Goal: Navigation & Orientation: Find specific page/section

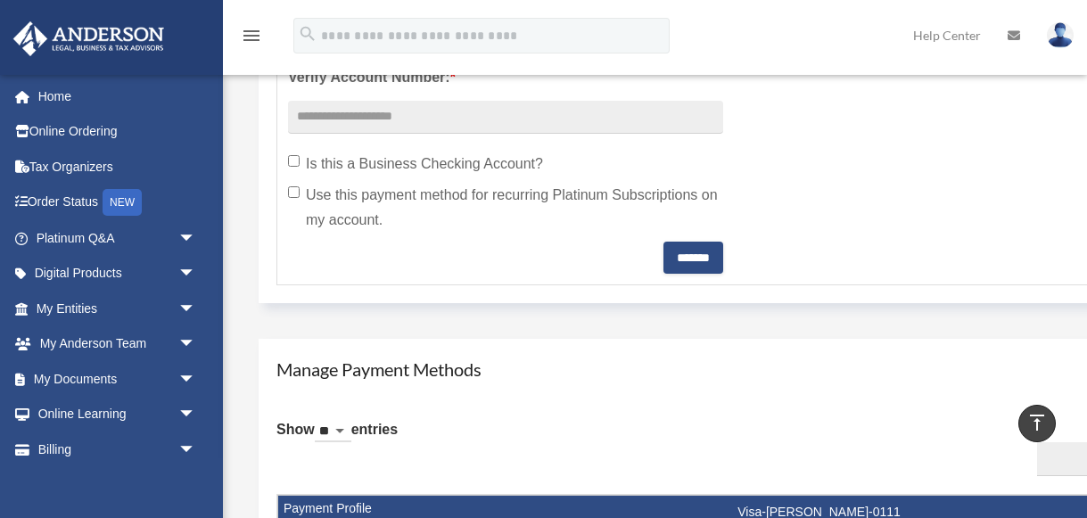
scroll to position [745, 0]
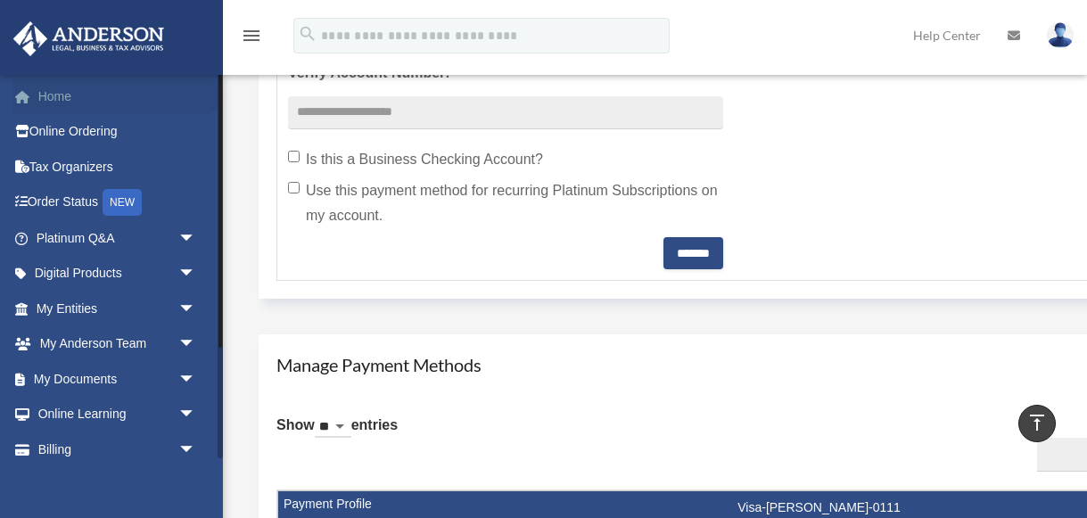
click at [60, 99] on link "Home" at bounding box center [117, 96] width 210 height 36
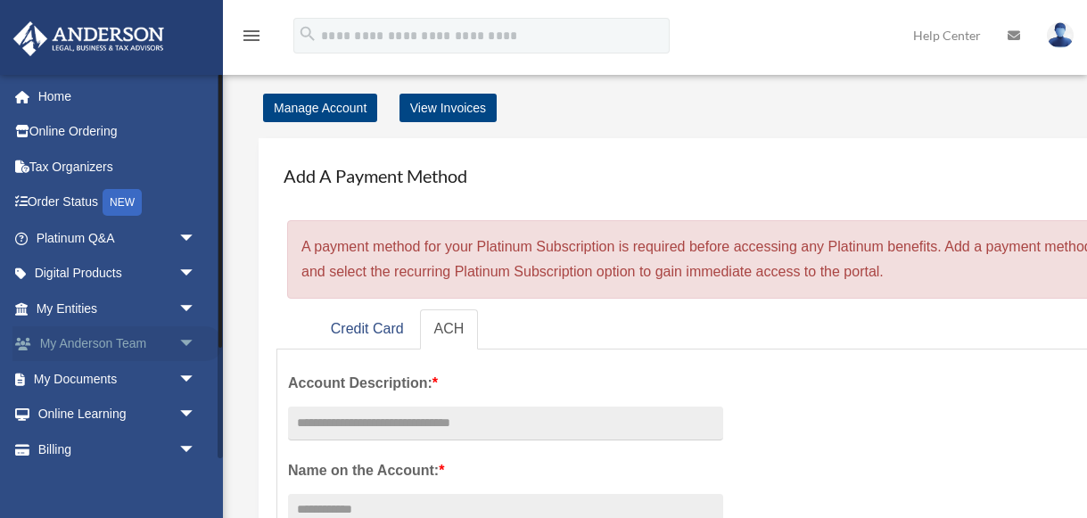
click at [120, 346] on link "My [PERSON_NAME] Team arrow_drop_down" at bounding box center [117, 344] width 210 height 36
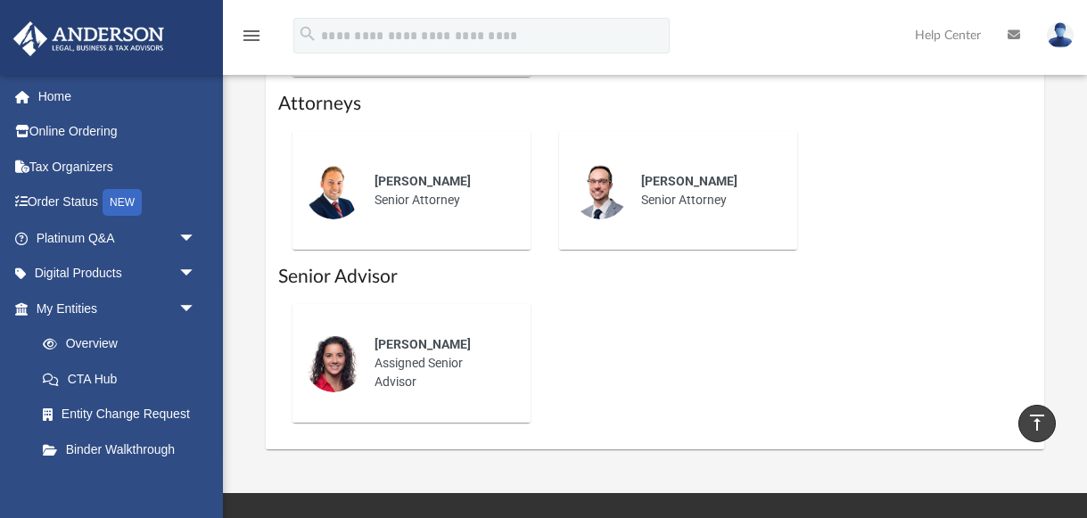
scroll to position [1004, 0]
